Goal: Task Accomplishment & Management: Use online tool/utility

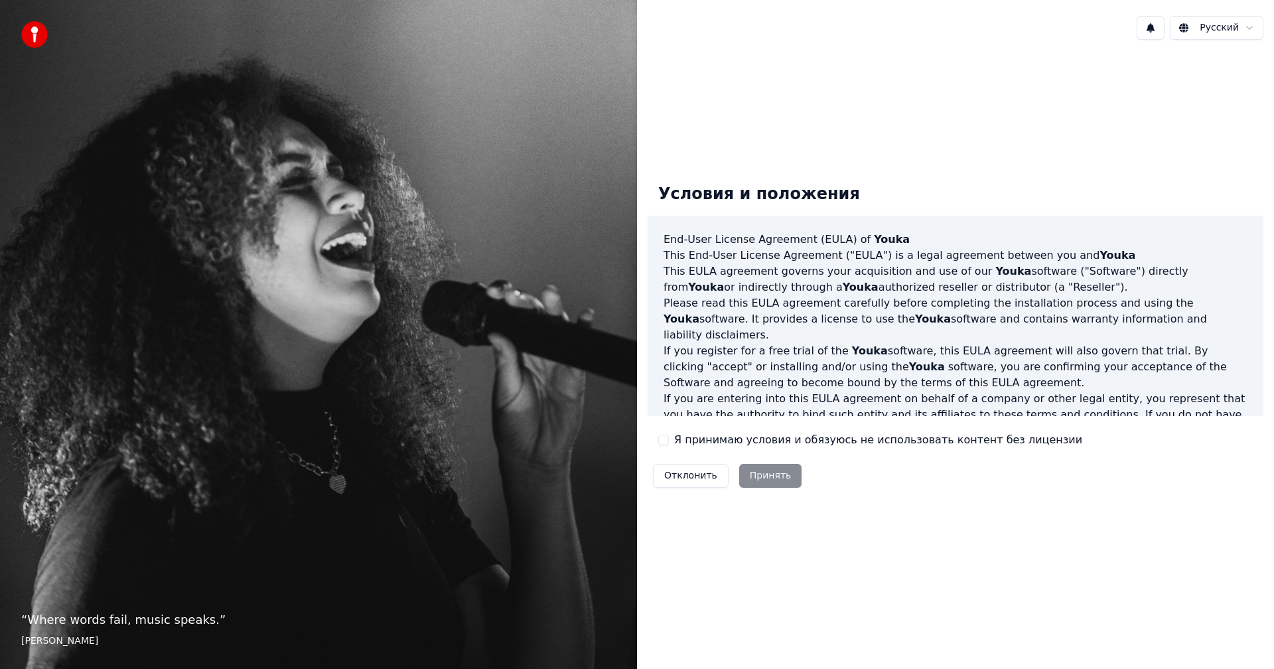
click at [666, 438] on button "Я принимаю условия и обязуюсь не использовать контент без лицензии" at bounding box center [663, 439] width 11 height 11
click at [750, 478] on button "Принять" at bounding box center [770, 476] width 63 height 24
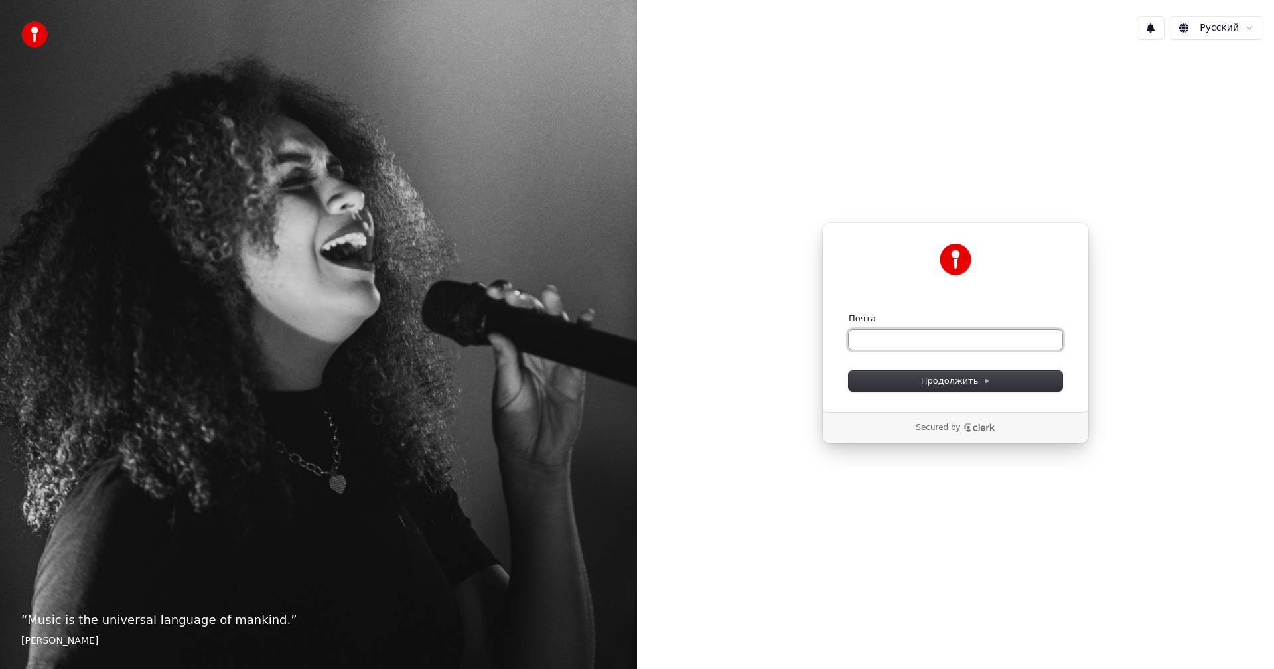
click at [877, 340] on input "Почта" at bounding box center [955, 340] width 214 height 20
click at [958, 382] on span "Продолжить" at bounding box center [956, 381] width 70 height 12
type input "**********"
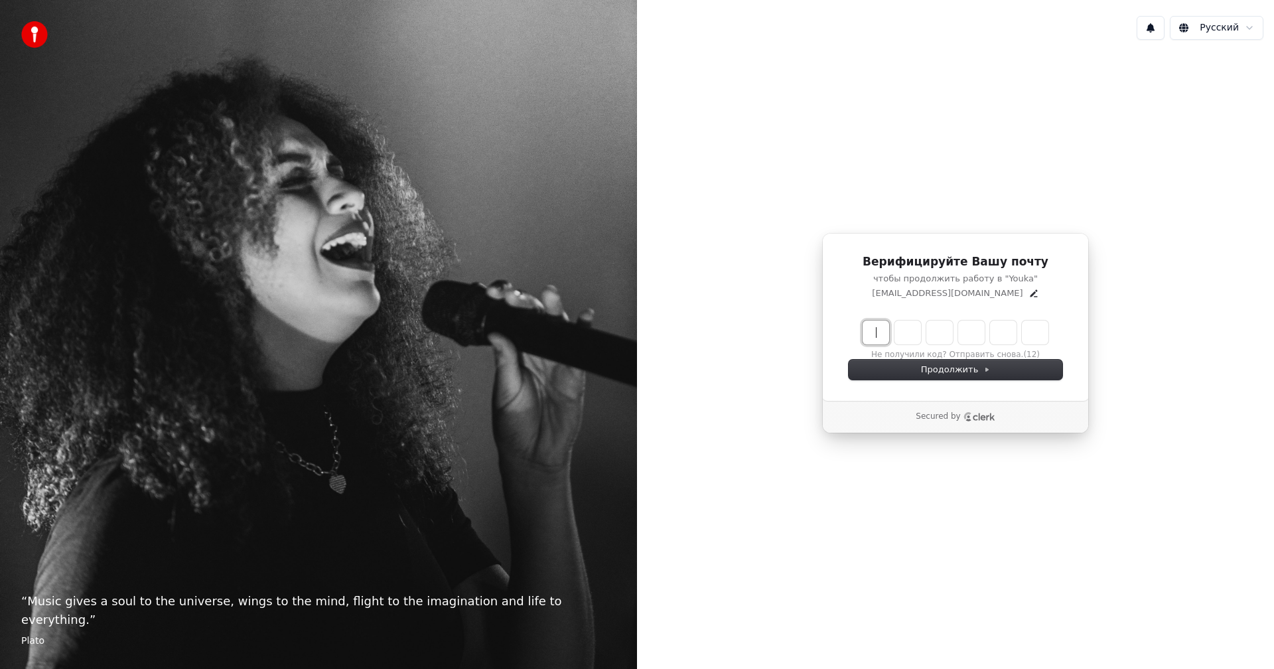
click at [878, 329] on input "Enter verification code" at bounding box center [968, 332] width 212 height 24
type input "******"
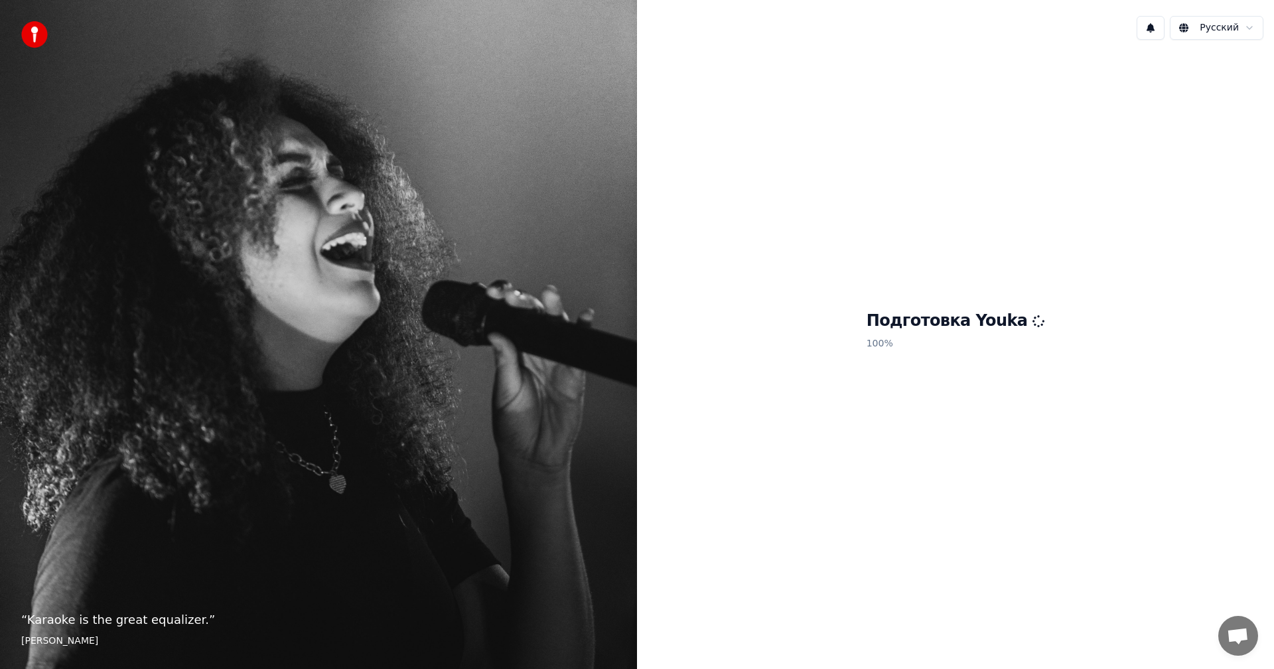
click at [947, 266] on div "Подготовка Youka 100 %" at bounding box center [955, 332] width 637 height 565
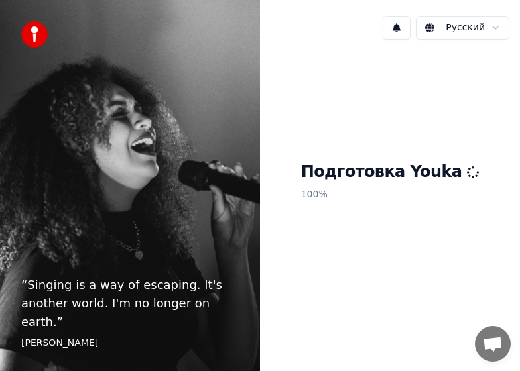
click at [392, 176] on h1 "Подготовка Youka" at bounding box center [390, 172] width 178 height 21
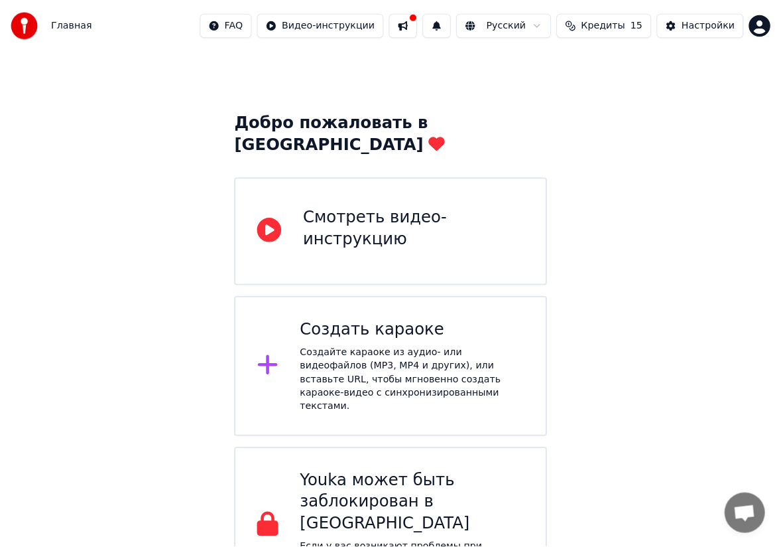
scroll to position [8, 0]
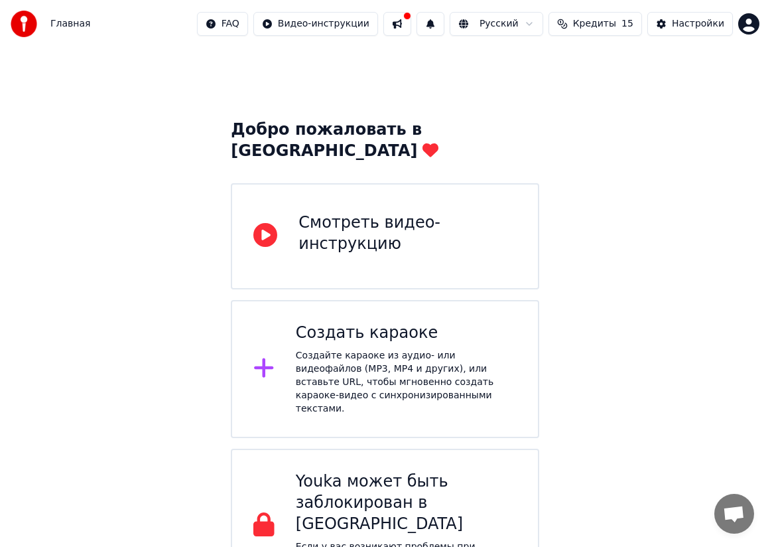
click at [356, 322] on div "Создать караоке" at bounding box center [406, 332] width 221 height 21
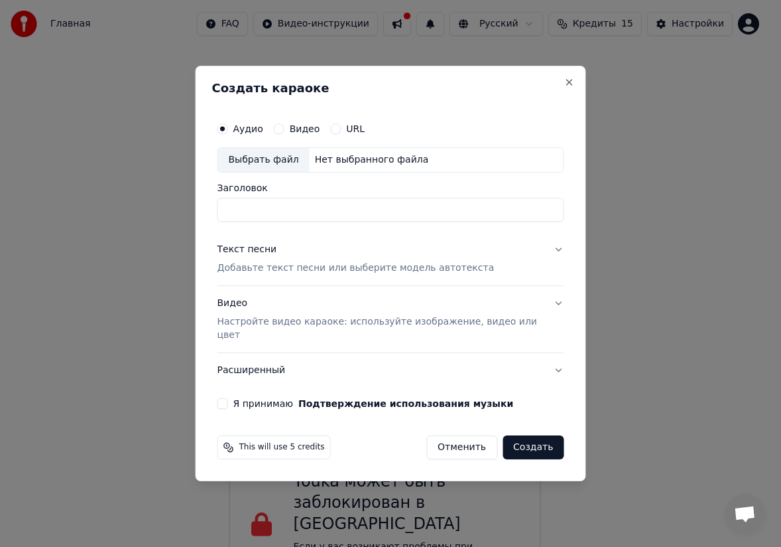
click at [242, 213] on input "Заголовок" at bounding box center [391, 210] width 347 height 24
type input "*******"
click at [285, 134] on button "Видео" at bounding box center [279, 128] width 11 height 11
click at [284, 168] on div "Выбрать файл" at bounding box center [264, 160] width 92 height 24
type input "**********"
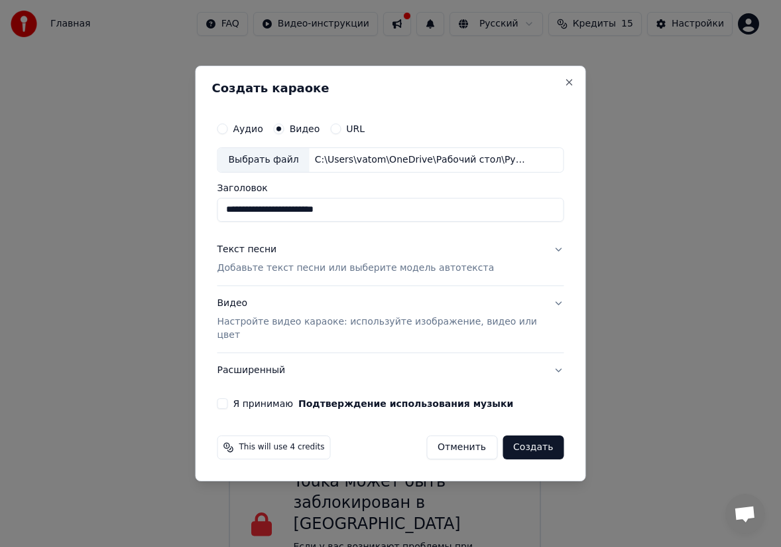
click at [332, 274] on p "Добавьте текст песни или выберите модель автотекста" at bounding box center [356, 267] width 277 height 13
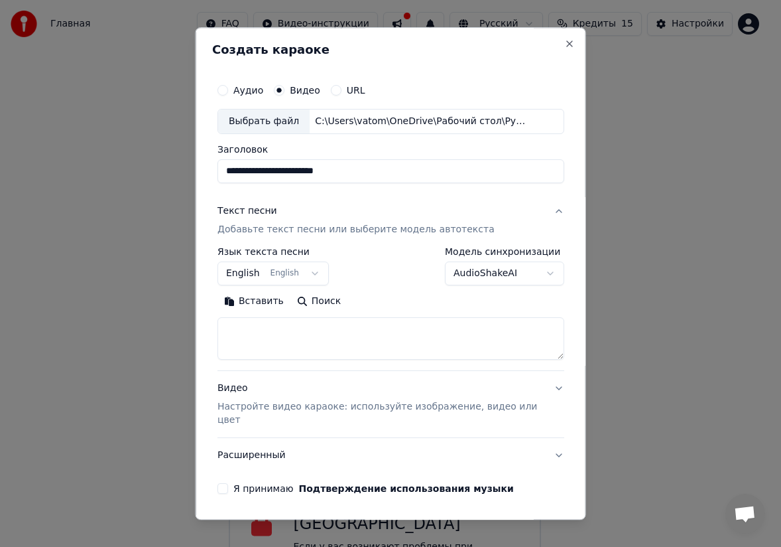
click at [310, 272] on button "English English" at bounding box center [273, 273] width 111 height 24
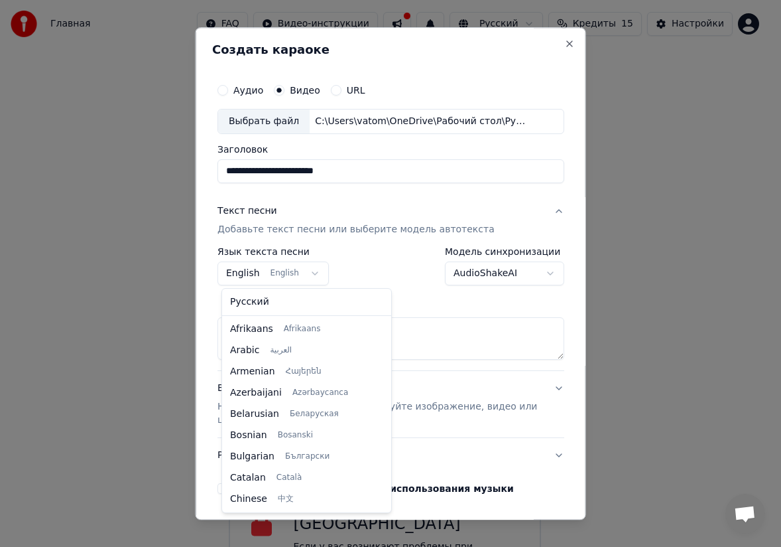
scroll to position [106, 0]
select select "**"
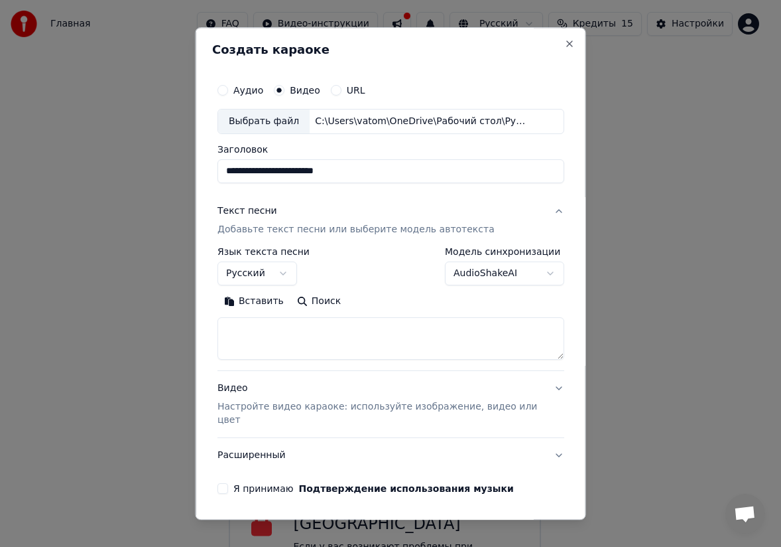
click at [527, 328] on textarea at bounding box center [391, 338] width 347 height 42
click at [253, 300] on button "Вставить" at bounding box center [254, 301] width 73 height 21
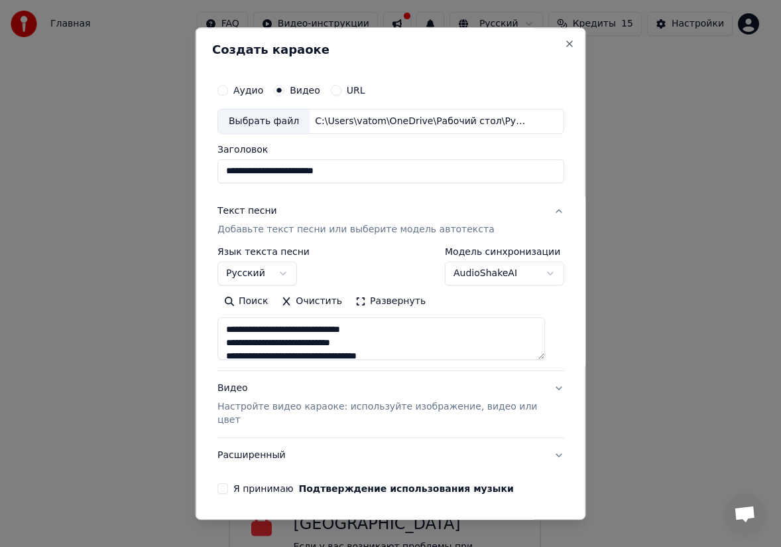
click at [365, 409] on p "Настройте видео караоке: используйте изображение, видео или цвет" at bounding box center [381, 413] width 326 height 27
type textarea "**********"
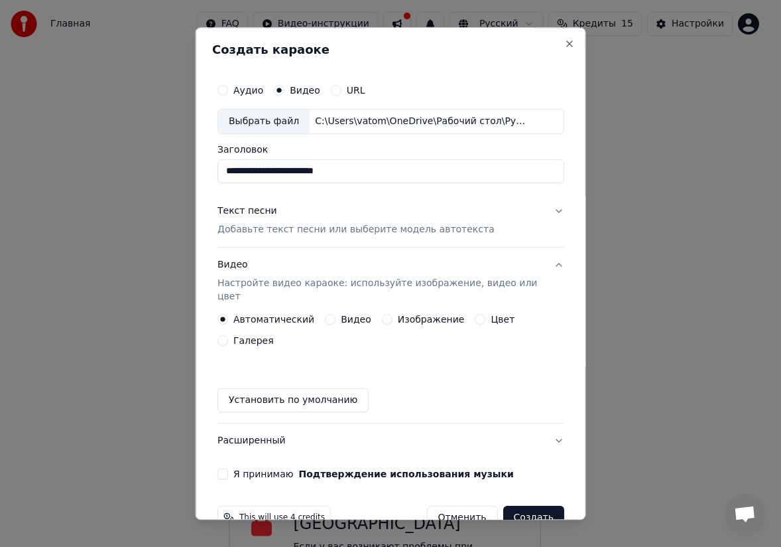
click at [306, 388] on button "Установить по умолчанию" at bounding box center [293, 400] width 151 height 24
click at [224, 468] on button "Я принимаю Подтверждение использования музыки" at bounding box center [223, 473] width 11 height 11
click at [525, 505] on button "Создать" at bounding box center [533, 517] width 61 height 24
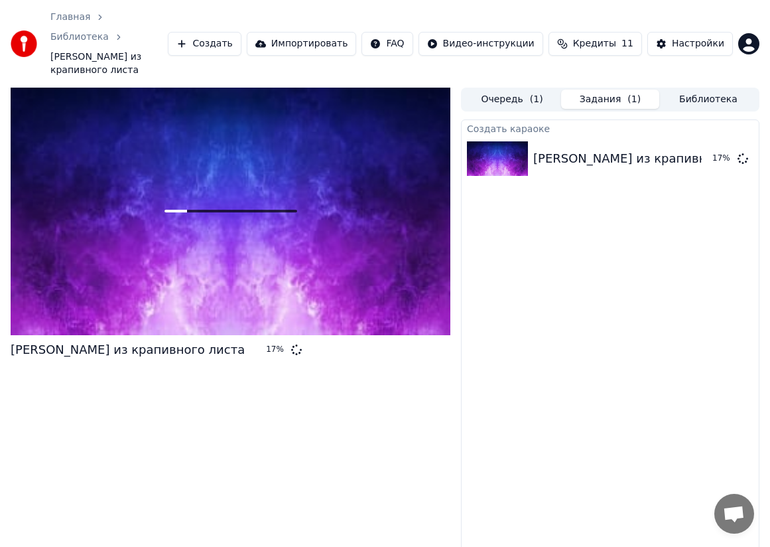
drag, startPoint x: 560, startPoint y: 354, endPoint x: 515, endPoint y: 352, distance: 44.5
click at [533, 352] on div "Создать караоке Рубаха из крапивного листа 17 %" at bounding box center [610, 351] width 298 height 464
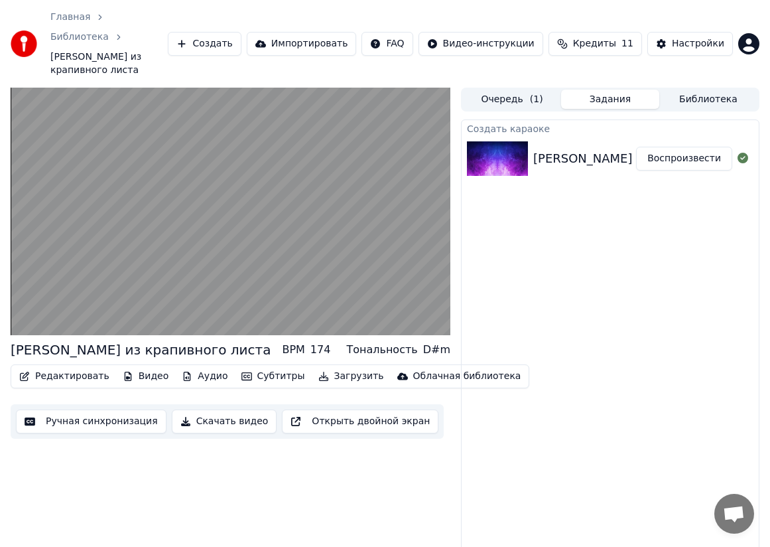
click at [214, 409] on button "Скачать видео" at bounding box center [224, 421] width 105 height 24
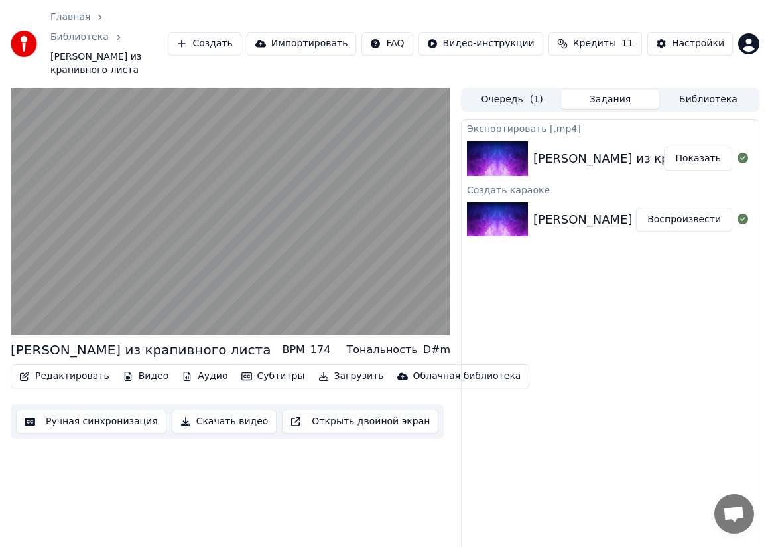
click at [184, 409] on button "Скачать видео" at bounding box center [224, 421] width 105 height 24
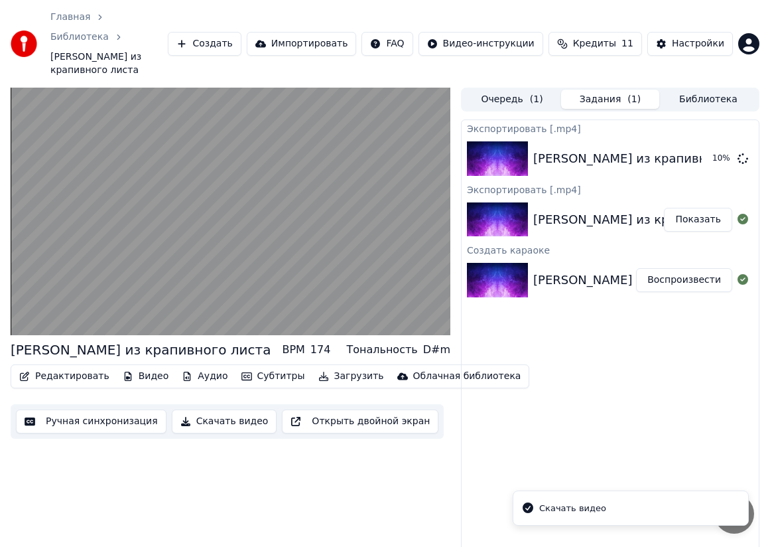
click at [584, 506] on div "Скачать видео" at bounding box center [572, 507] width 67 height 13
click at [704, 208] on button "Показать" at bounding box center [698, 220] width 68 height 24
